Goal: Navigation & Orientation: Find specific page/section

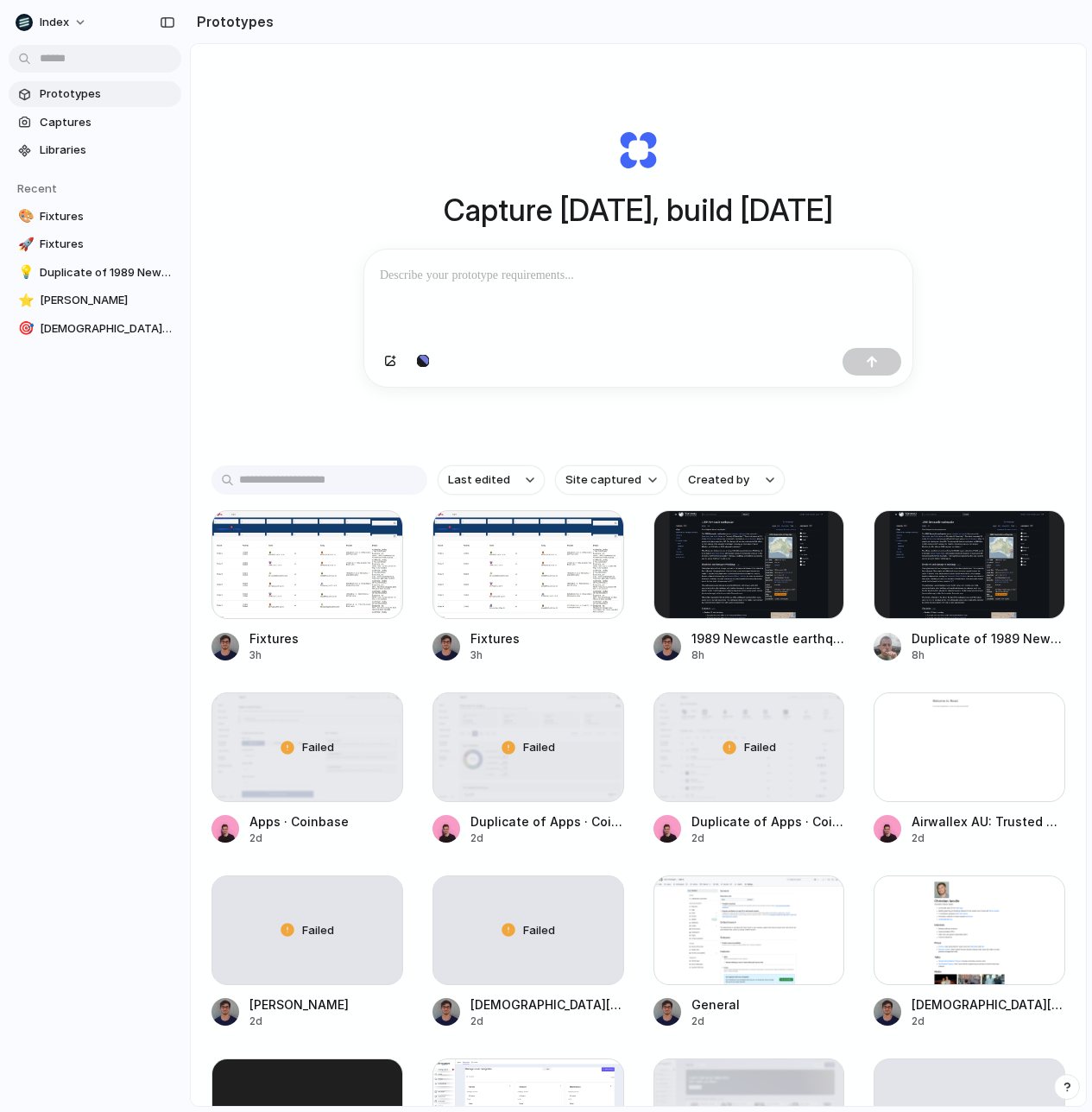
click at [939, 110] on div "Capture [DATE], build [DATE] Clone web app Clone screenshot Start from existing…" at bounding box center [639, 258] width 691 height 387
click at [963, 359] on div "Capture [DATE], build [DATE] Clone web app Clone screenshot Start from existing…" at bounding box center [639, 258] width 691 height 387
